Goal: Navigation & Orientation: Understand site structure

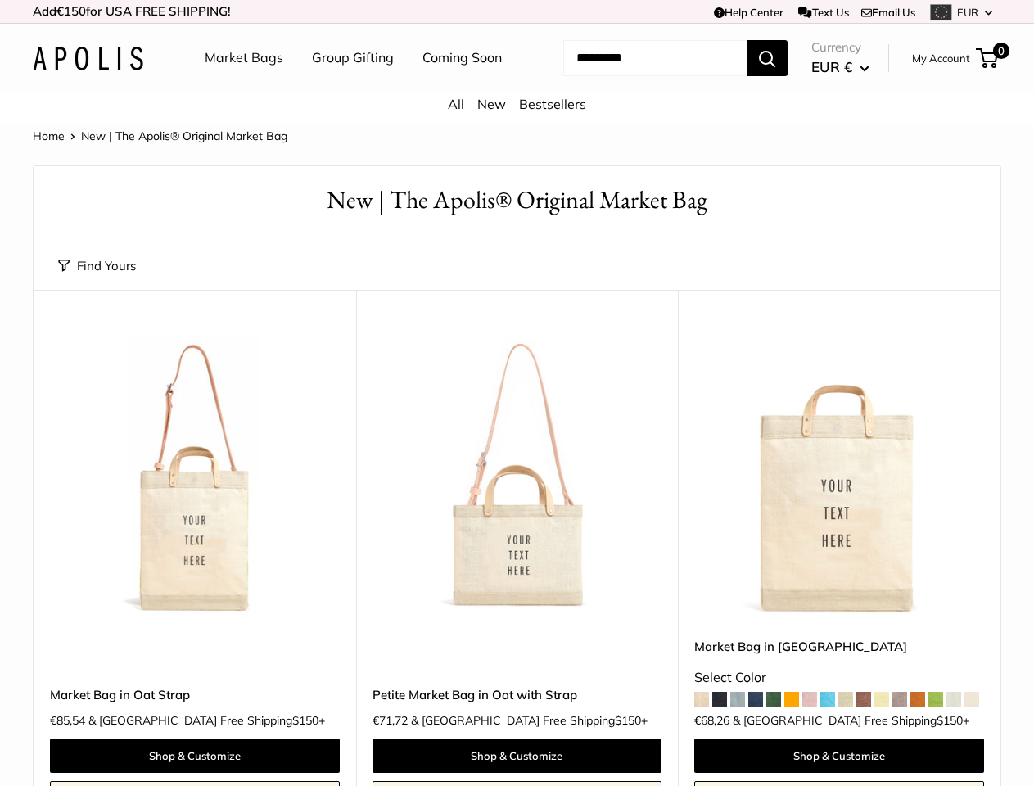
click at [516, 11] on td "Help Center Text Us Email Us *** *** *** *** *** *** *** *** *** *** *** EUR US…" at bounding box center [714, 11] width 573 height 23
click at [516, 84] on nav "Market Bags Group Gifting Coming Soon" at bounding box center [367, 58] width 391 height 52
